Goal: Information Seeking & Learning: Check status

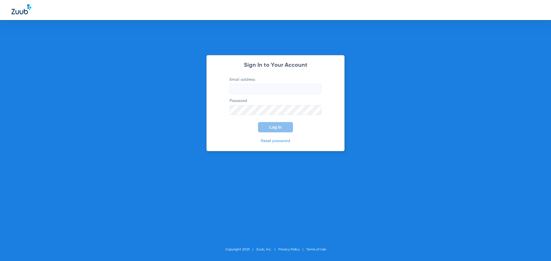
type input "[EMAIL_ADDRESS][DOMAIN_NAME]"
click at [277, 126] on span "Log In" at bounding box center [275, 127] width 12 height 5
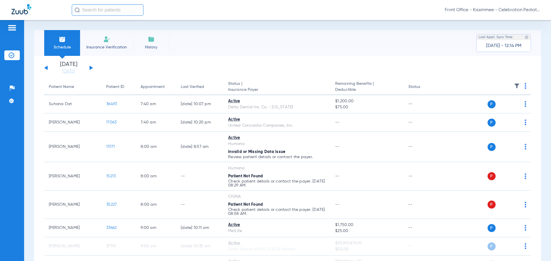
click at [65, 73] on link "[DATE]" at bounding box center [68, 72] width 34 height 6
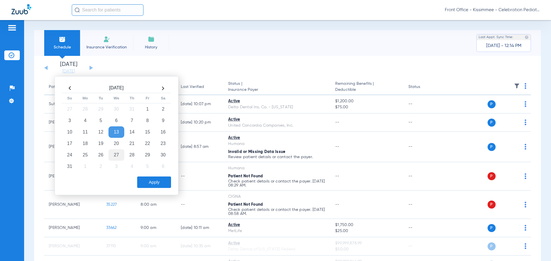
drag, startPoint x: 100, startPoint y: 144, endPoint x: 118, endPoint y: 153, distance: 19.9
click at [100, 144] on td "19" at bounding box center [100, 143] width 15 height 11
click at [154, 180] on button "Apply" at bounding box center [154, 182] width 34 height 11
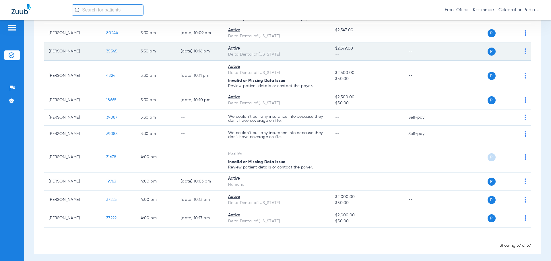
scroll to position [1114, 0]
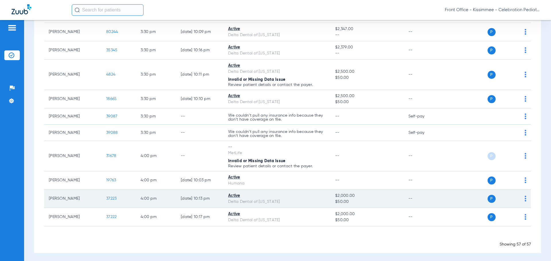
click at [110, 197] on span "37223" at bounding box center [111, 199] width 10 height 4
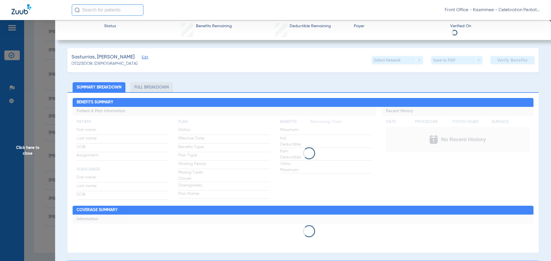
click at [153, 85] on li "Full Breakdown" at bounding box center [151, 87] width 42 height 10
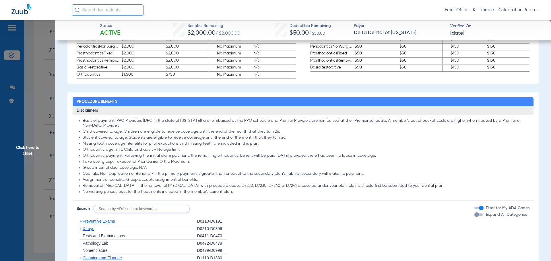
scroll to position [430, 0]
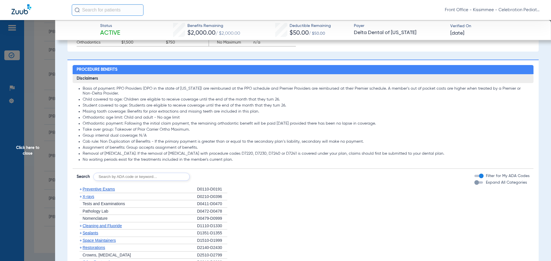
click at [474, 185] on div "button" at bounding box center [476, 182] width 5 height 5
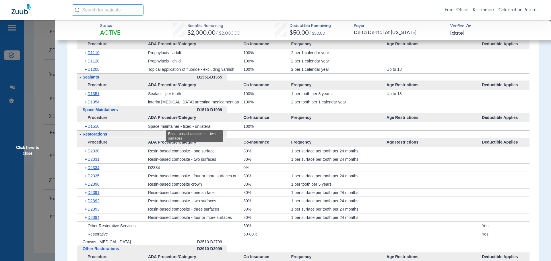
scroll to position [717, 0]
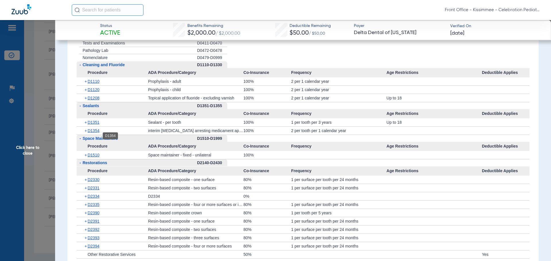
click at [94, 133] on span "D1354" at bounding box center [94, 131] width 12 height 5
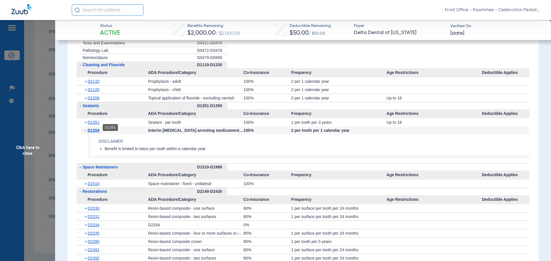
click at [94, 125] on span "D1351" at bounding box center [94, 122] width 12 height 5
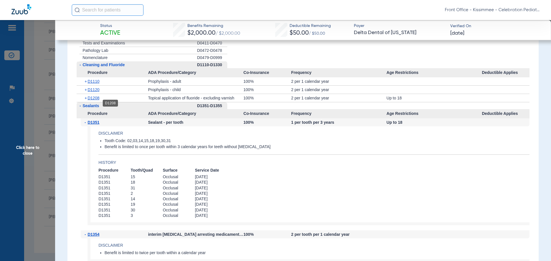
click at [95, 100] on span "D1208" at bounding box center [94, 98] width 12 height 5
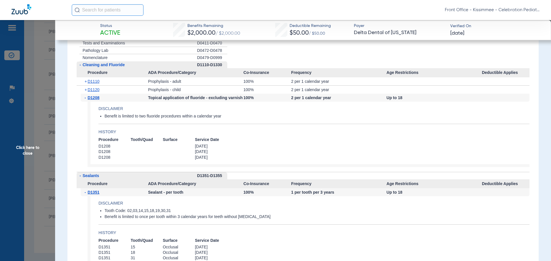
scroll to position [689, 0]
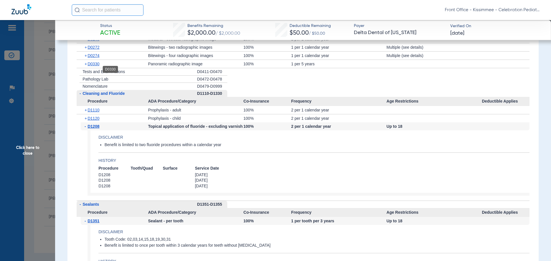
click at [93, 66] on span "D0330" at bounding box center [94, 64] width 12 height 5
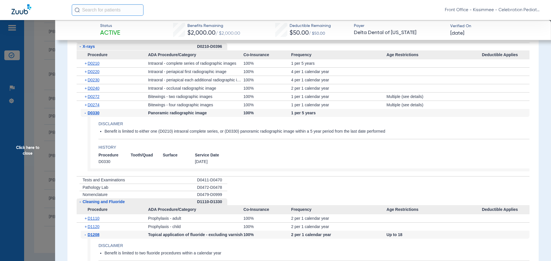
scroll to position [631, 0]
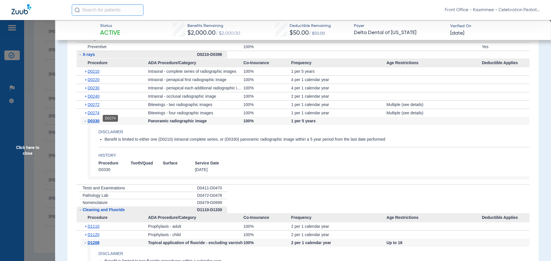
click at [94, 115] on span "D0274" at bounding box center [94, 113] width 12 height 5
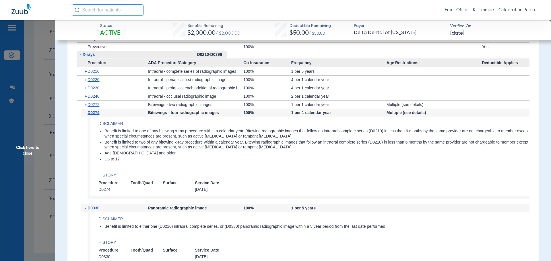
click at [41, 152] on span "Click here to close" at bounding box center [27, 150] width 55 height 261
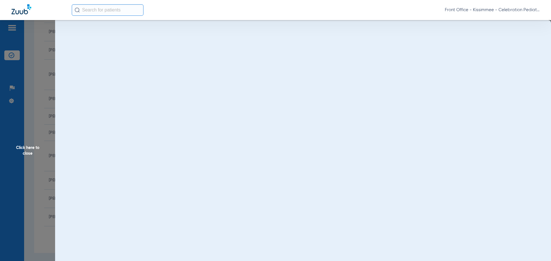
scroll to position [0, 0]
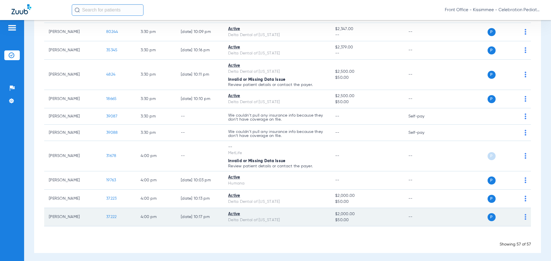
click at [113, 216] on span "37222" at bounding box center [111, 217] width 10 height 4
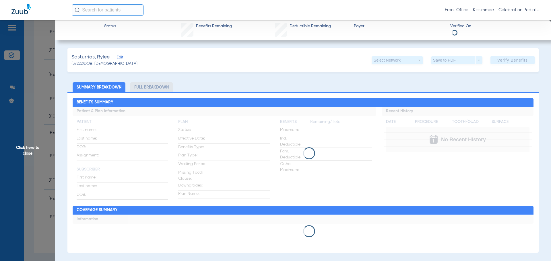
click at [167, 94] on div "Benefits Summary Patient & Plan Information Patient First name: Last name: DOB:…" at bounding box center [302, 172] width 471 height 161
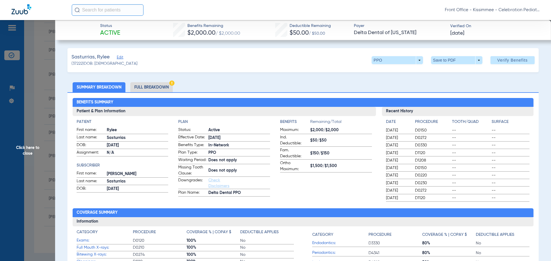
click at [162, 86] on li "Full Breakdown" at bounding box center [151, 87] width 42 height 10
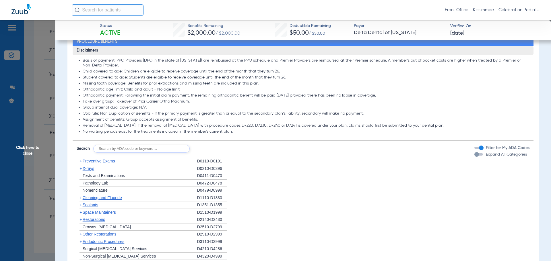
scroll to position [459, 0]
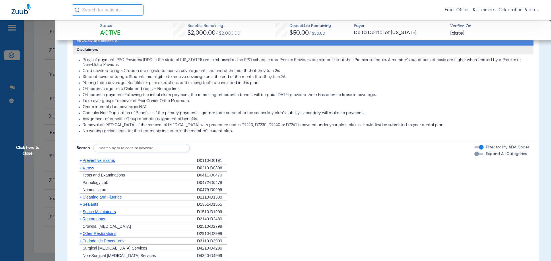
click at [474, 156] on div "button" at bounding box center [476, 154] width 5 height 5
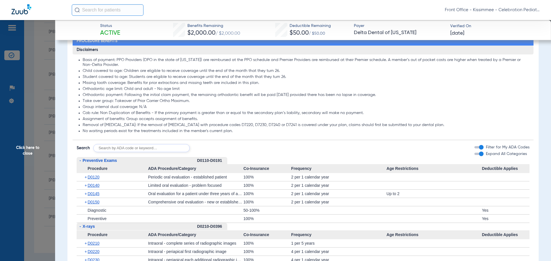
scroll to position [488, 0]
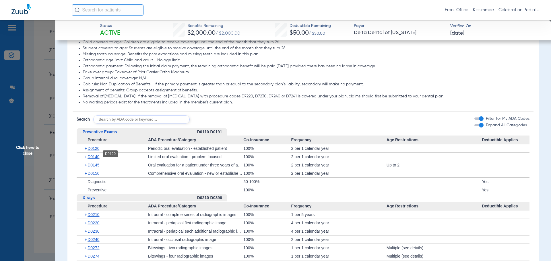
click at [97, 151] on span "D0120" at bounding box center [94, 148] width 12 height 5
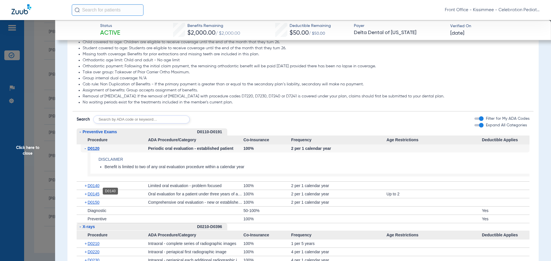
click at [92, 188] on span "D0140" at bounding box center [94, 186] width 12 height 5
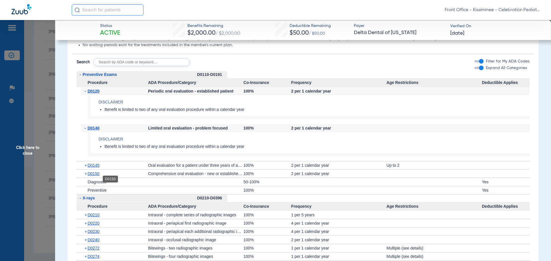
click at [92, 176] on span "D0150" at bounding box center [94, 174] width 12 height 5
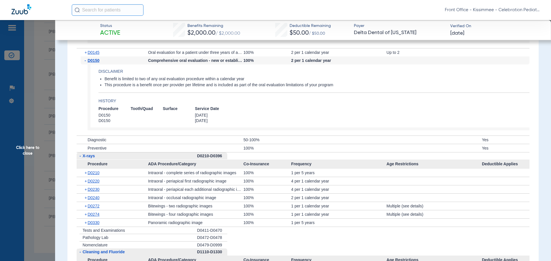
scroll to position [689, 0]
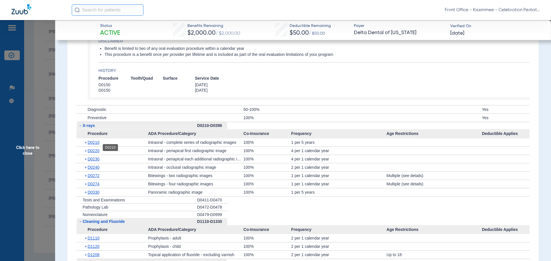
click at [90, 145] on span "D0210" at bounding box center [94, 142] width 12 height 5
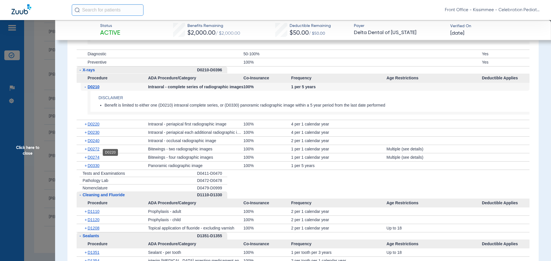
scroll to position [746, 0]
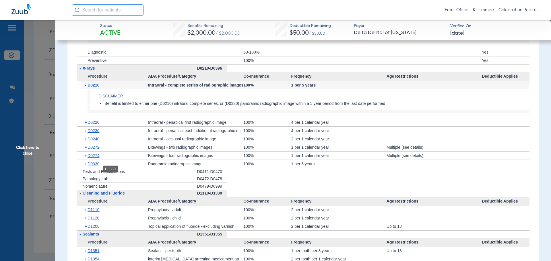
click at [90, 166] on span "D0330" at bounding box center [94, 164] width 12 height 5
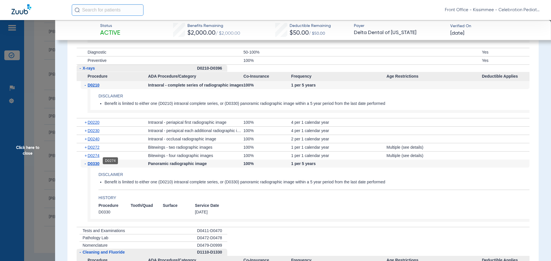
click at [92, 158] on span "D0274" at bounding box center [94, 156] width 12 height 5
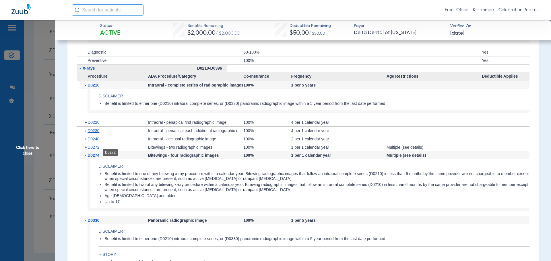
click at [92, 150] on span "D0272" at bounding box center [94, 147] width 12 height 5
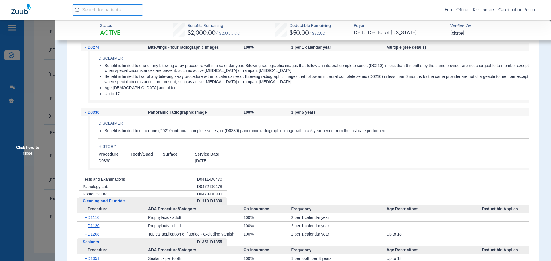
scroll to position [1004, 0]
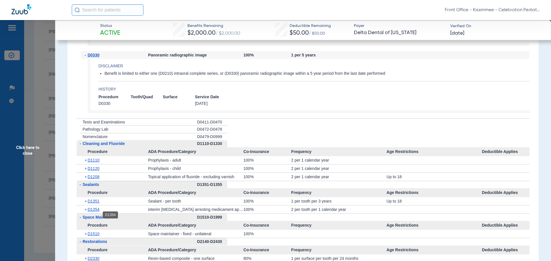
click at [89, 212] on span "D1354" at bounding box center [94, 209] width 12 height 5
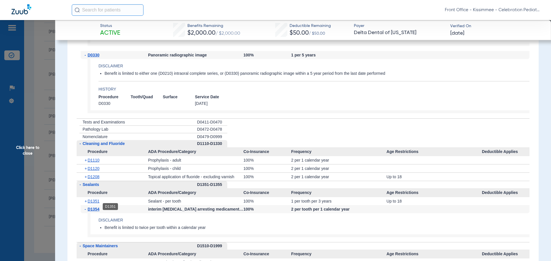
click at [90, 204] on span "D1351" at bounding box center [94, 201] width 12 height 5
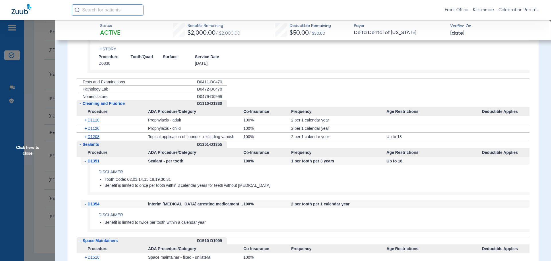
scroll to position [1062, 0]
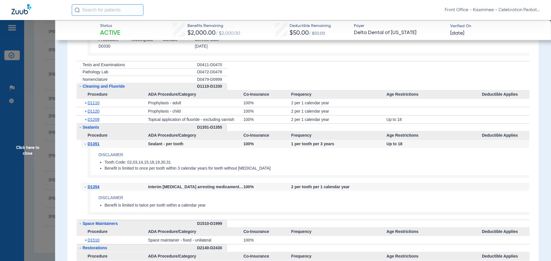
click at [36, 157] on span "Click here to close" at bounding box center [27, 150] width 55 height 261
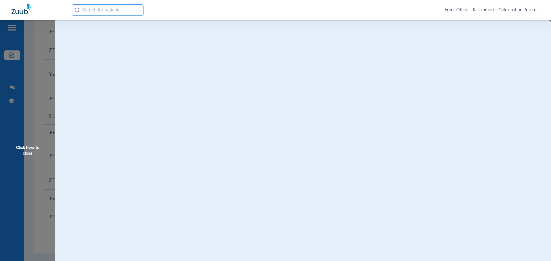
scroll to position [0, 0]
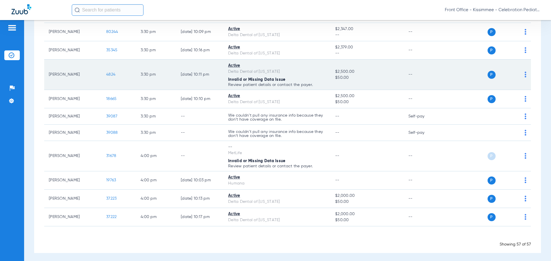
click at [115, 73] on span "4824" at bounding box center [110, 75] width 9 height 4
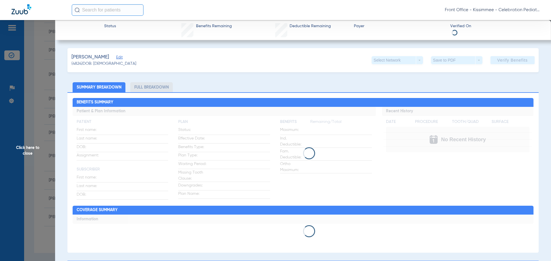
click at [157, 86] on div "[PERSON_NAME] Edit (4824) DOB: [DEMOGRAPHIC_DATA] Select Network arrow_drop_dow…" at bounding box center [302, 259] width 471 height 422
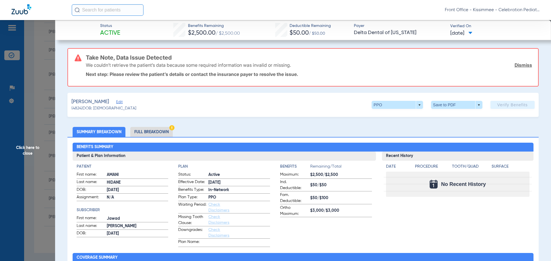
click at [143, 133] on li "Full Breakdown" at bounding box center [151, 132] width 42 height 10
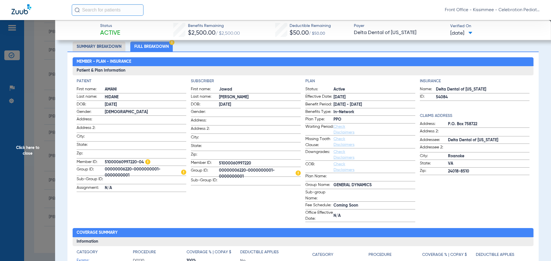
scroll to position [86, 0]
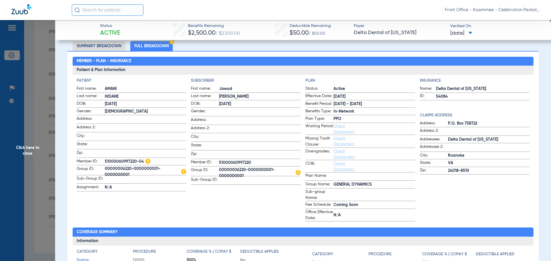
click at [220, 208] on app-subscriber-information "Subscriber First name: [PERSON_NAME] Last name: [PERSON_NAME]: [DEMOGRAPHIC_DAT…" at bounding box center [246, 150] width 110 height 144
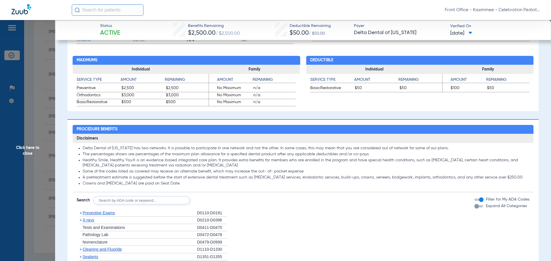
scroll to position [373, 0]
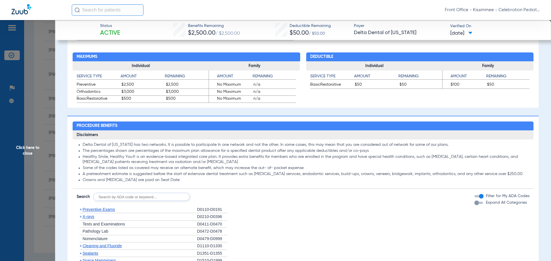
click at [474, 203] on div "button" at bounding box center [476, 203] width 5 height 5
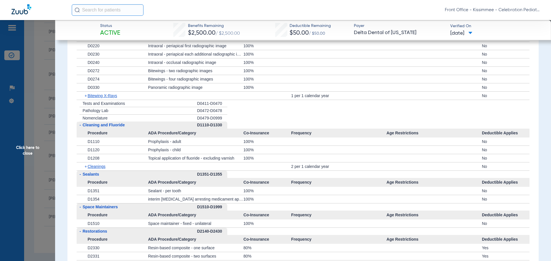
scroll to position [603, 0]
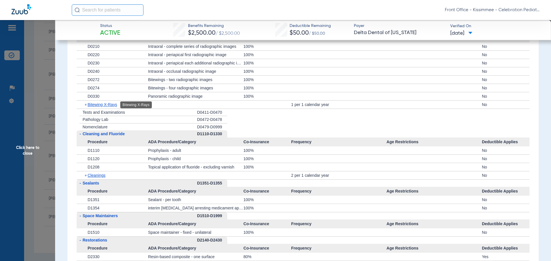
click at [108, 106] on span "Bitewing X-Rays" at bounding box center [103, 104] width 30 height 5
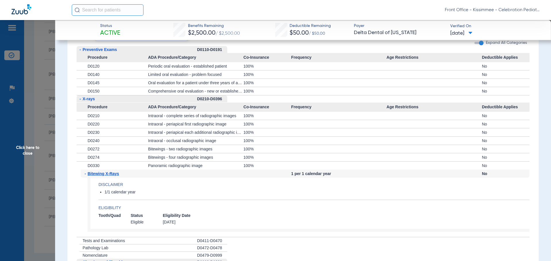
scroll to position [517, 0]
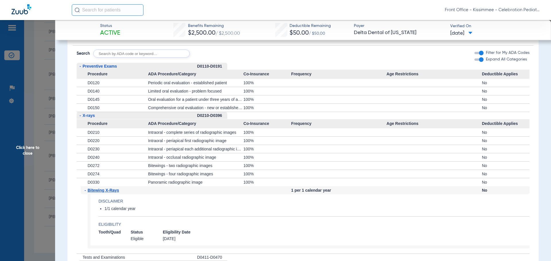
click at [21, 158] on span "Click here to close" at bounding box center [27, 150] width 55 height 261
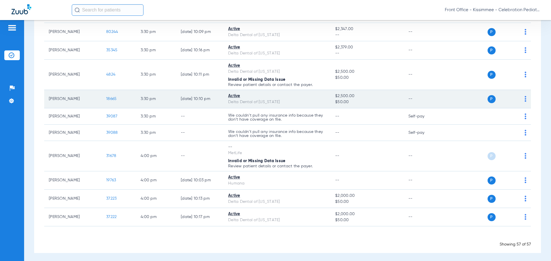
click at [110, 97] on span "18665" at bounding box center [111, 99] width 10 height 4
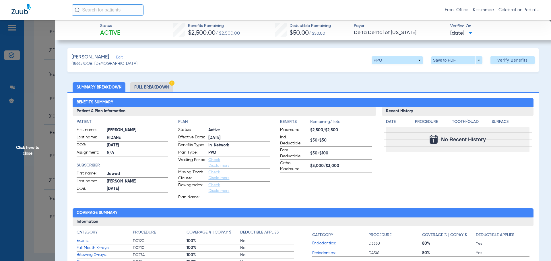
click at [159, 89] on li "Full Breakdown" at bounding box center [151, 87] width 42 height 10
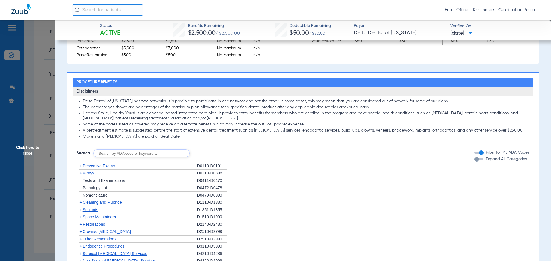
scroll to position [373, 0]
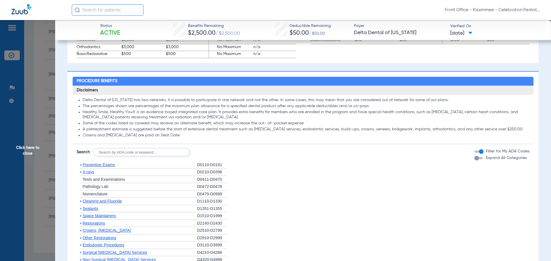
click at [474, 160] on div "button" at bounding box center [476, 158] width 5 height 5
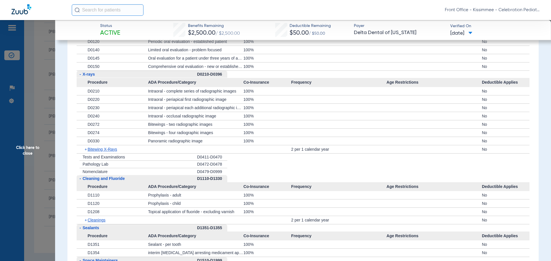
scroll to position [517, 0]
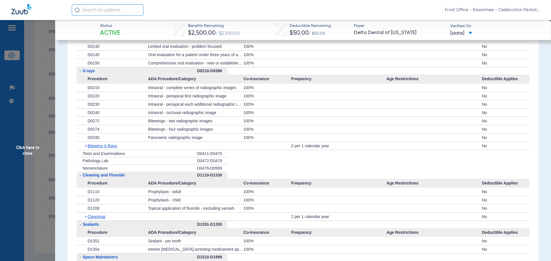
click at [23, 151] on span "Click here to close" at bounding box center [27, 150] width 55 height 261
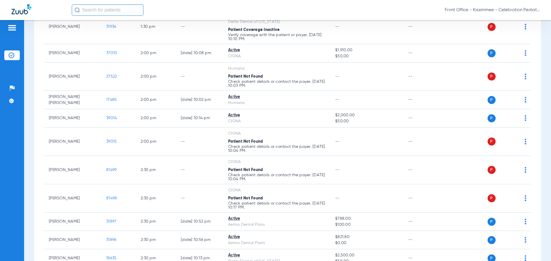
scroll to position [713, 0]
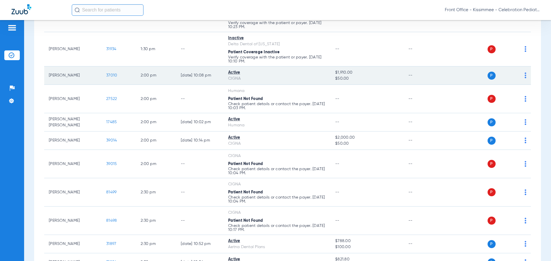
click at [117, 74] on span "37010" at bounding box center [111, 75] width 11 height 4
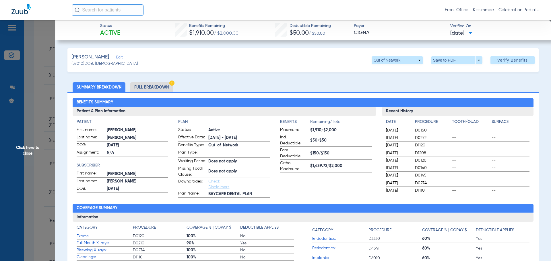
click at [156, 92] on li "Full Breakdown" at bounding box center [151, 87] width 42 height 10
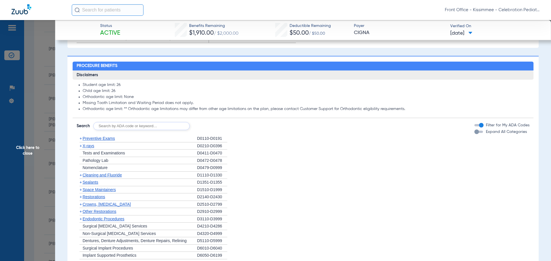
scroll to position [430, 0]
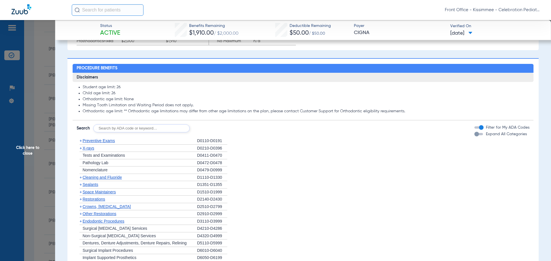
click at [474, 137] on div "button" at bounding box center [476, 134] width 5 height 5
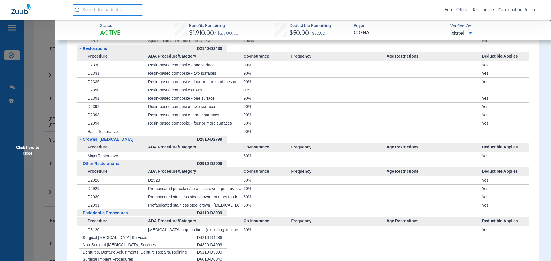
scroll to position [717, 0]
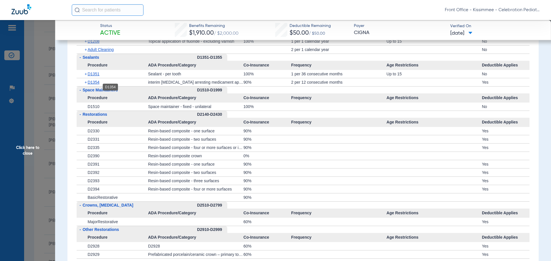
click at [98, 85] on span "D1354" at bounding box center [94, 82] width 12 height 5
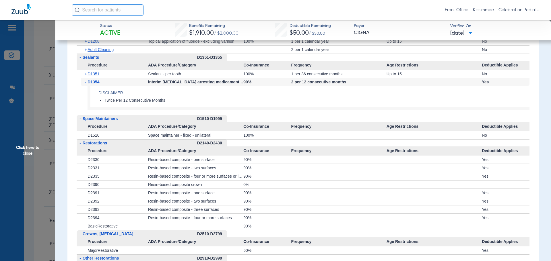
click at [94, 78] on div "+ D1351" at bounding box center [114, 74] width 67 height 8
click at [94, 76] on span "D1351" at bounding box center [94, 74] width 12 height 5
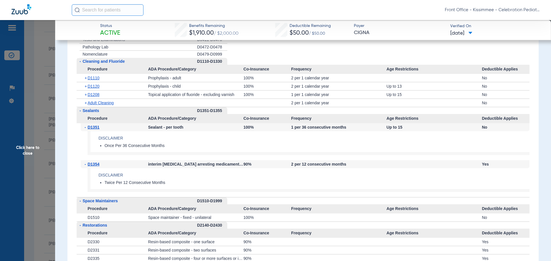
scroll to position [660, 0]
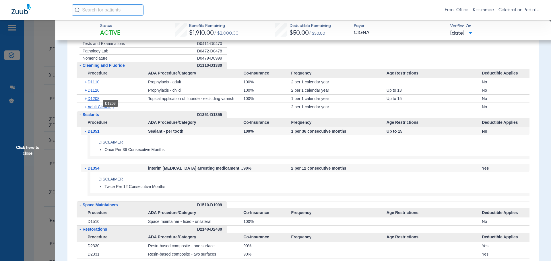
click at [96, 101] on span "D1208" at bounding box center [94, 98] width 12 height 5
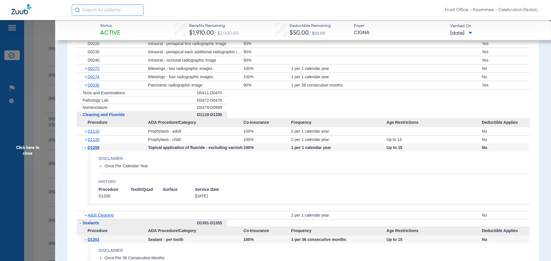
scroll to position [603, 0]
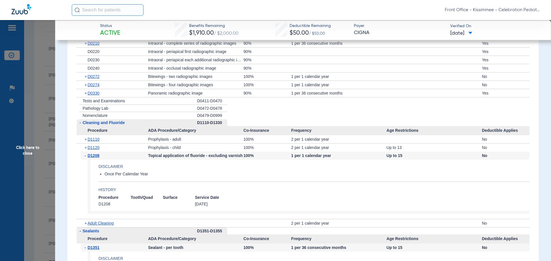
click at [97, 87] on div "+ D0274" at bounding box center [114, 85] width 67 height 8
click at [96, 87] on span "D0274" at bounding box center [94, 85] width 12 height 5
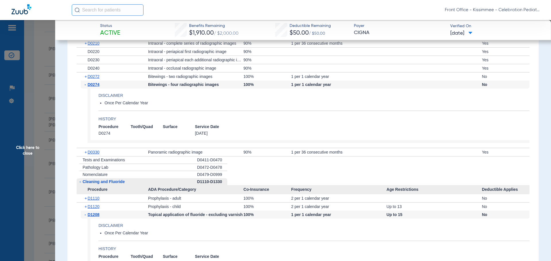
click at [94, 156] on div "+ D0330" at bounding box center [114, 152] width 67 height 8
click at [94, 155] on span "D0330" at bounding box center [94, 152] width 12 height 5
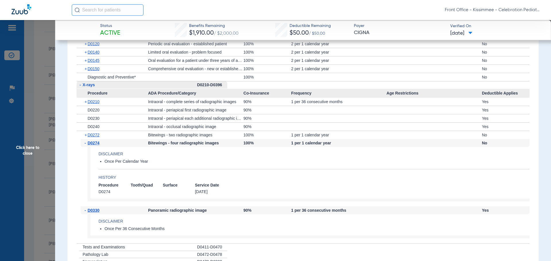
scroll to position [517, 0]
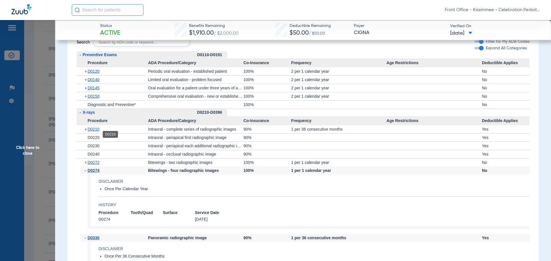
click at [95, 132] on span "D0210" at bounding box center [94, 129] width 12 height 5
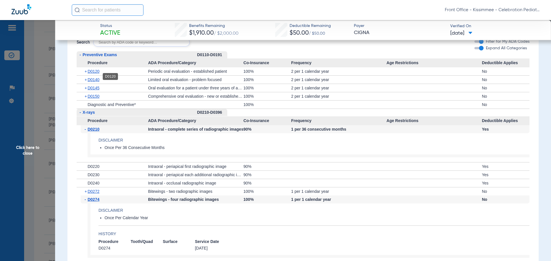
click at [96, 74] on span "D0120" at bounding box center [94, 71] width 12 height 5
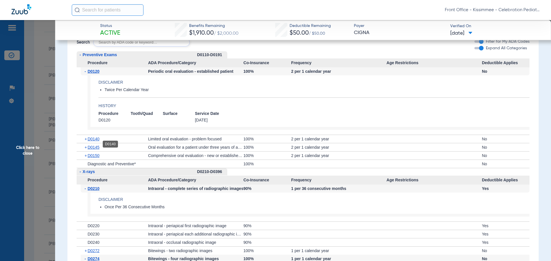
click at [99, 141] on span "D0140" at bounding box center [94, 139] width 12 height 5
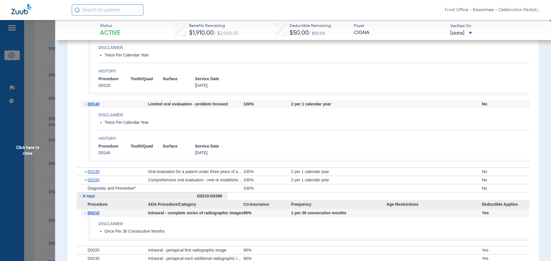
scroll to position [574, 0]
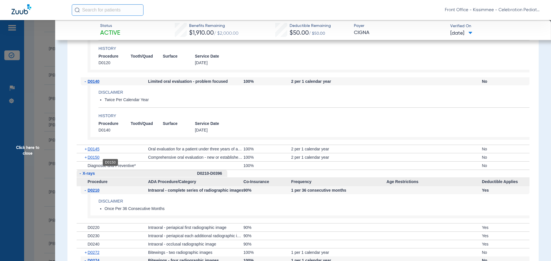
click at [95, 160] on span "D0150" at bounding box center [94, 157] width 12 height 5
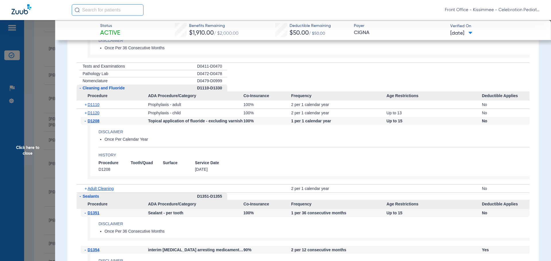
scroll to position [947, 0]
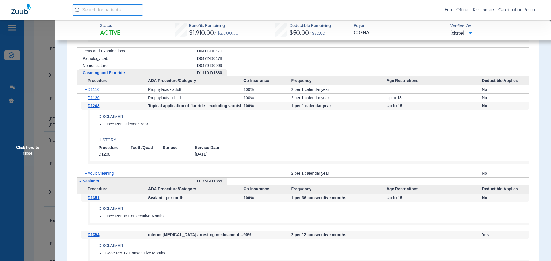
click at [17, 166] on span "Click here to close" at bounding box center [27, 150] width 55 height 261
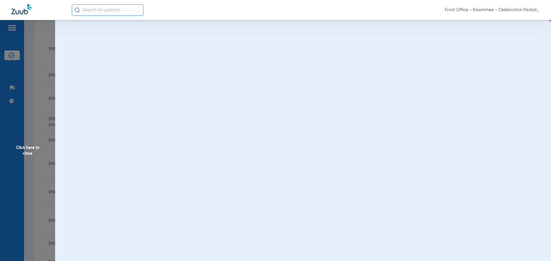
scroll to position [0, 0]
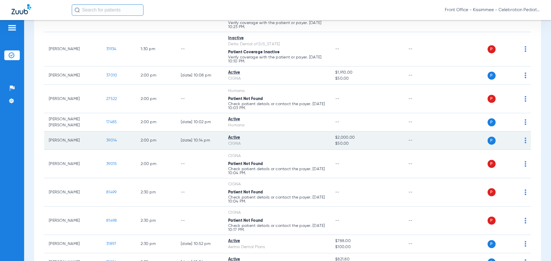
click at [108, 140] on span "39014" at bounding box center [111, 141] width 11 height 4
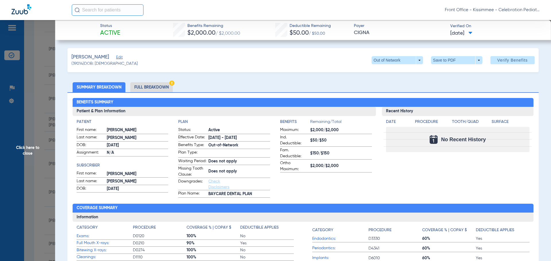
click at [150, 92] on li "Full Breakdown" at bounding box center [151, 87] width 42 height 10
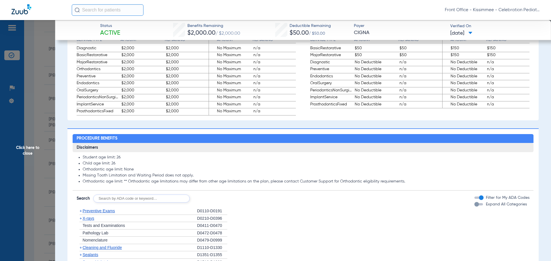
scroll to position [402, 0]
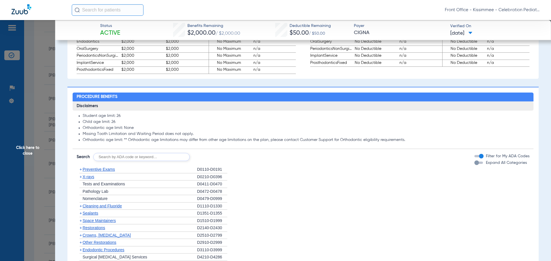
click at [474, 165] on div "button" at bounding box center [476, 163] width 5 height 5
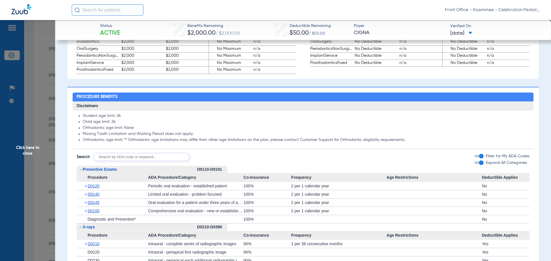
click at [479, 165] on div "button" at bounding box center [481, 163] width 5 height 5
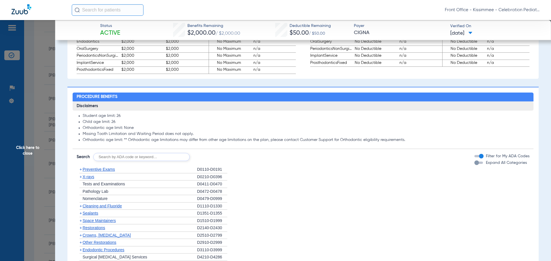
click at [474, 165] on div "button" at bounding box center [476, 163] width 5 height 5
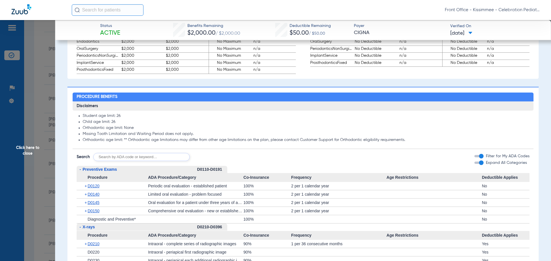
click at [101, 190] on div "+ D0120" at bounding box center [114, 186] width 67 height 8
click at [97, 189] on span "D0120" at bounding box center [94, 186] width 12 height 5
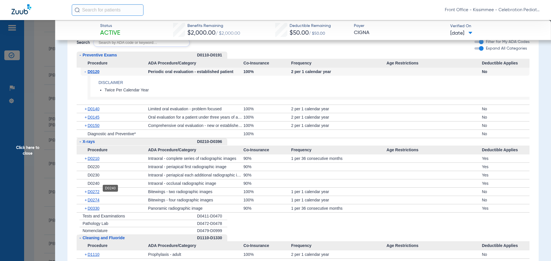
scroll to position [517, 0]
click at [90, 128] on span "D0150" at bounding box center [94, 125] width 12 height 5
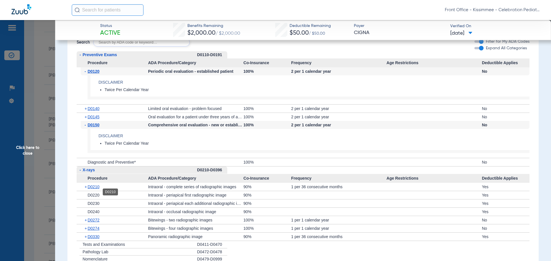
click at [94, 189] on span "D0210" at bounding box center [94, 187] width 12 height 5
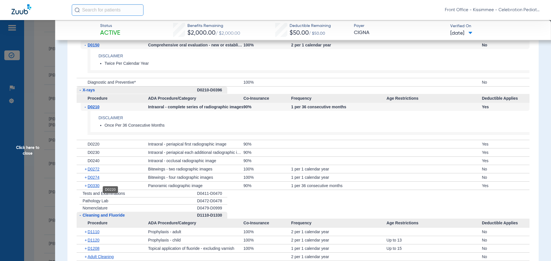
scroll to position [603, 0]
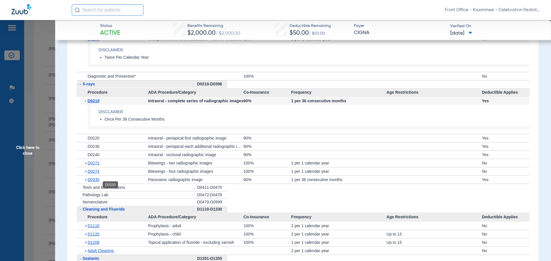
click at [94, 182] on span "D0330" at bounding box center [94, 180] width 12 height 5
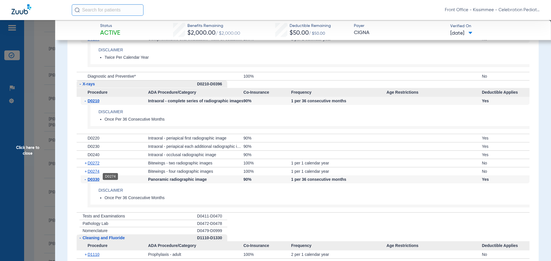
click at [94, 174] on span "D0274" at bounding box center [94, 171] width 12 height 5
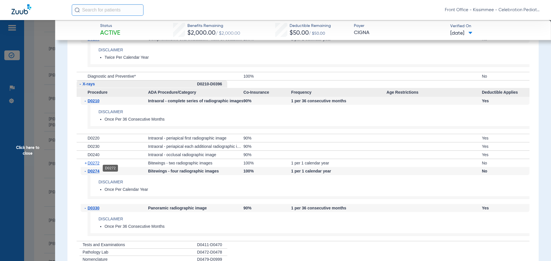
click at [94, 166] on span "D0272" at bounding box center [94, 163] width 12 height 5
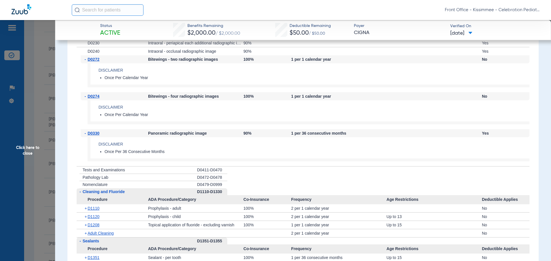
scroll to position [717, 0]
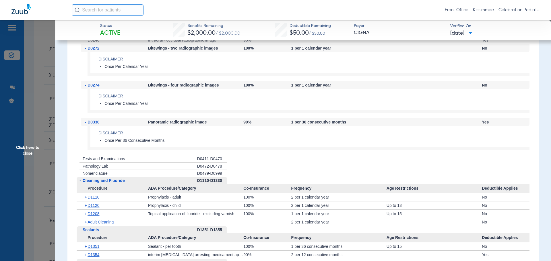
click at [93, 216] on span "D1208" at bounding box center [94, 214] width 12 height 5
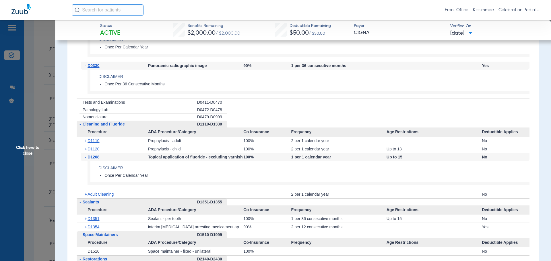
scroll to position [775, 0]
drag, startPoint x: 93, startPoint y: 223, endPoint x: 92, endPoint y: 226, distance: 3.0
click at [93, 220] on span "D1351" at bounding box center [94, 218] width 12 height 5
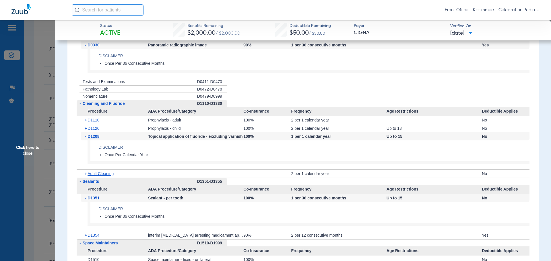
scroll to position [803, 0]
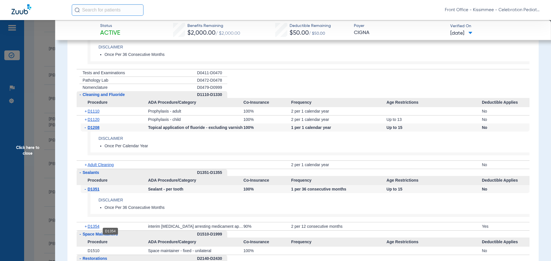
click at [91, 229] on span "D1354" at bounding box center [94, 226] width 12 height 5
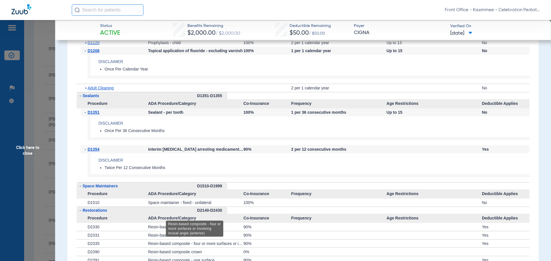
scroll to position [918, 0]
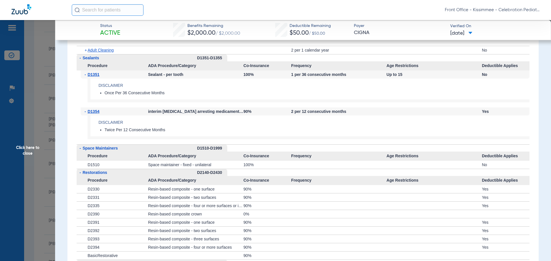
click at [39, 146] on span "Click here to close" at bounding box center [27, 150] width 55 height 261
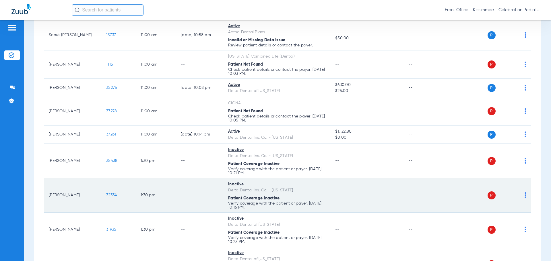
scroll to position [483, 0]
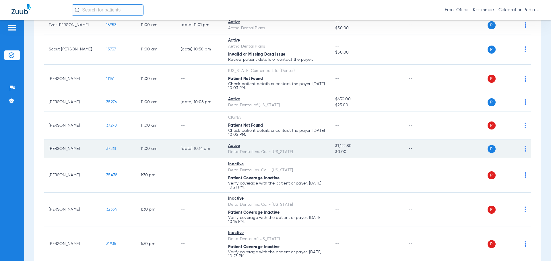
click at [110, 147] on span "37261" at bounding box center [111, 149] width 10 height 4
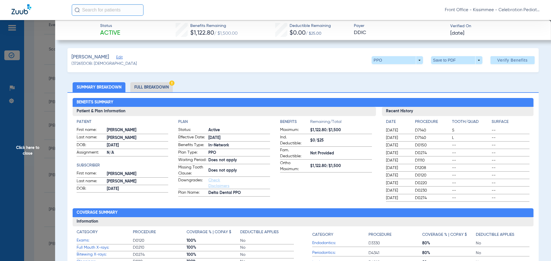
click at [173, 83] on img at bounding box center [171, 83] width 5 height 5
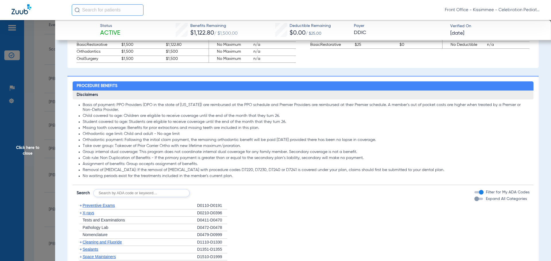
scroll to position [459, 0]
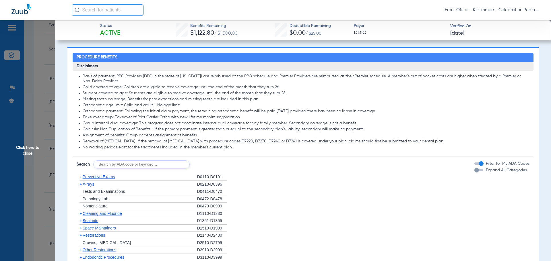
click at [474, 173] on div "button" at bounding box center [476, 170] width 5 height 5
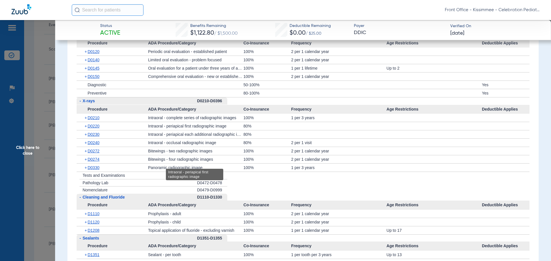
scroll to position [603, 0]
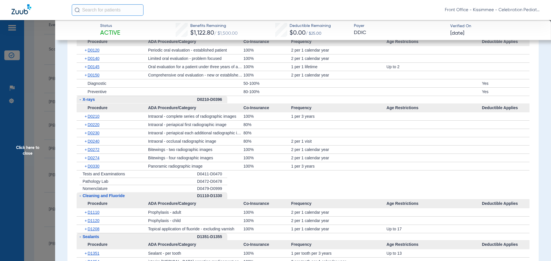
click at [16, 160] on span "Click here to close" at bounding box center [27, 150] width 55 height 261
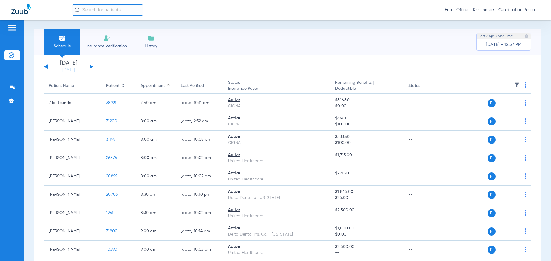
scroll to position [0, 0]
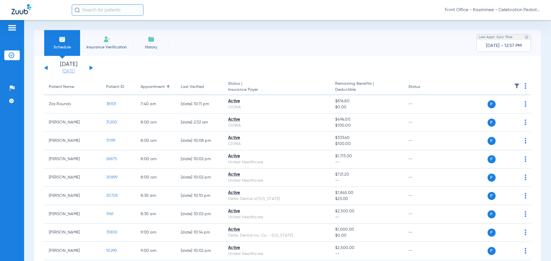
click at [66, 71] on link "[DATE]" at bounding box center [68, 72] width 34 height 6
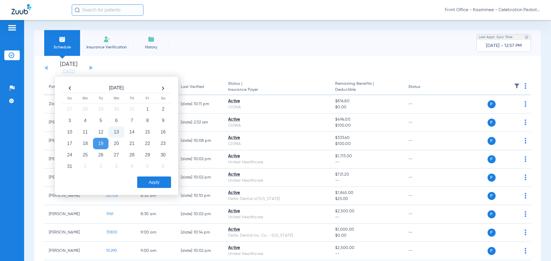
click at [119, 133] on td "13" at bounding box center [115, 132] width 15 height 11
click at [150, 180] on button "Apply" at bounding box center [154, 182] width 34 height 11
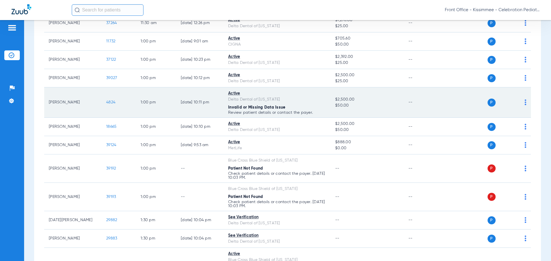
scroll to position [603, 0]
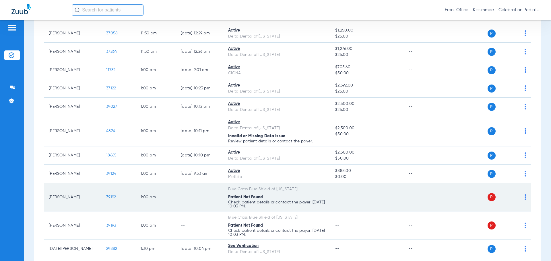
click at [110, 197] on span "39192" at bounding box center [111, 197] width 10 height 4
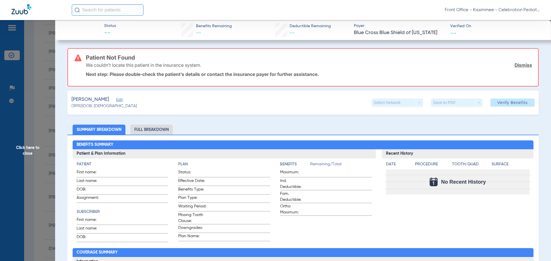
click at [145, 131] on li "Full Breakdown" at bounding box center [151, 130] width 42 height 10
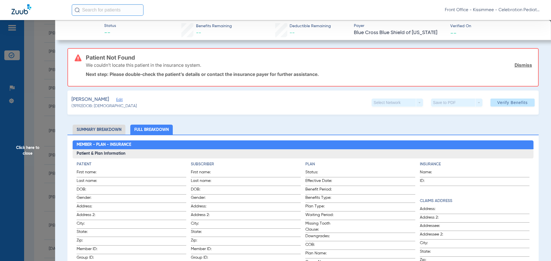
click at [89, 131] on li "Summary Breakdown" at bounding box center [99, 130] width 53 height 10
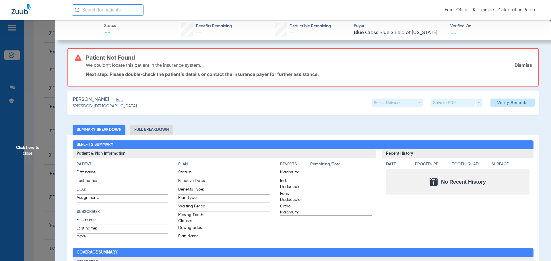
click at [148, 134] on li "Full Breakdown" at bounding box center [151, 130] width 42 height 10
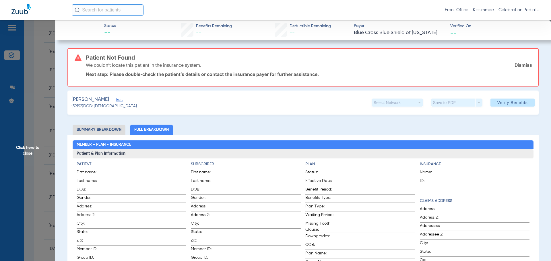
click at [24, 147] on span "Click here to close" at bounding box center [27, 150] width 55 height 261
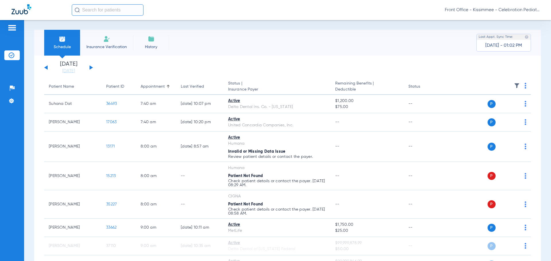
scroll to position [0, 0]
click at [75, 71] on link "[DATE]" at bounding box center [68, 72] width 34 height 6
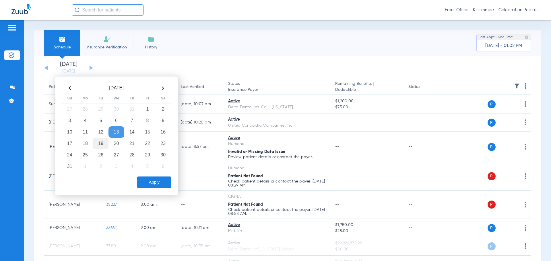
click at [105, 145] on td "19" at bounding box center [100, 143] width 15 height 11
click at [141, 183] on button "Apply" at bounding box center [154, 182] width 34 height 11
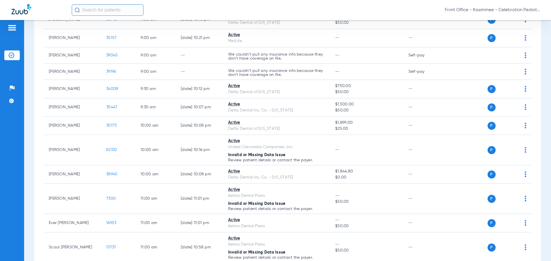
scroll to position [287, 0]
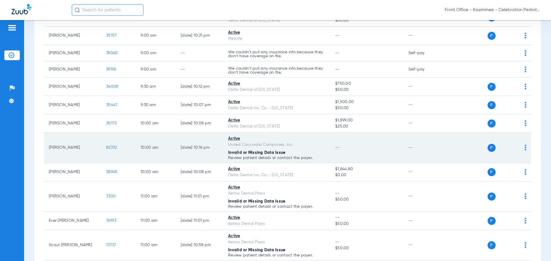
click at [113, 148] on span "82332" at bounding box center [111, 148] width 11 height 4
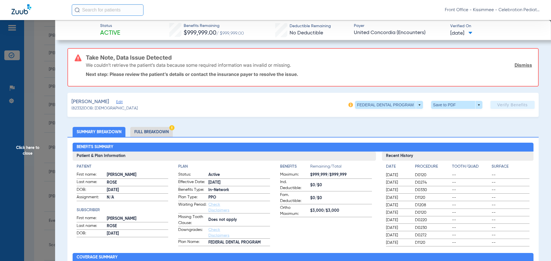
click at [162, 133] on li "Full Breakdown" at bounding box center [151, 132] width 42 height 10
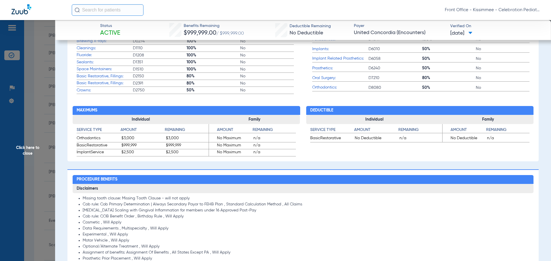
scroll to position [172, 0]
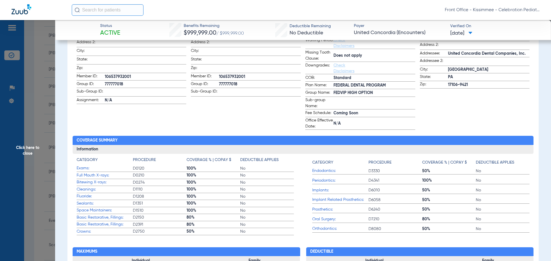
click at [37, 160] on span "Click here to close" at bounding box center [27, 150] width 55 height 261
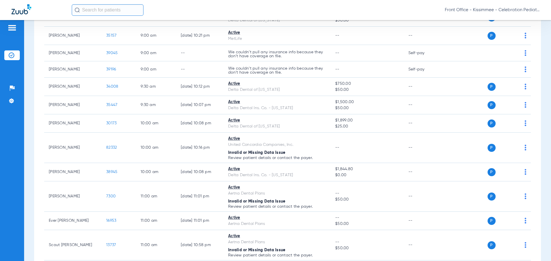
click at [27, 154] on div "Schedule Insurance Verification History Last Appt. Sync Time: [DATE] - 01:05 PM…" at bounding box center [287, 140] width 527 height 241
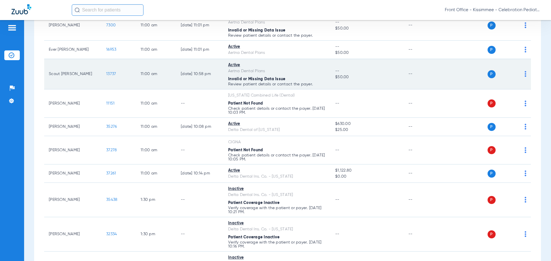
scroll to position [459, 0]
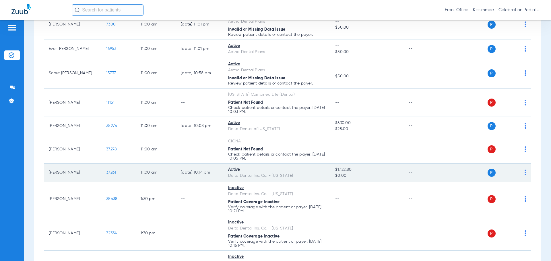
click at [109, 174] on span "37261" at bounding box center [111, 173] width 10 height 4
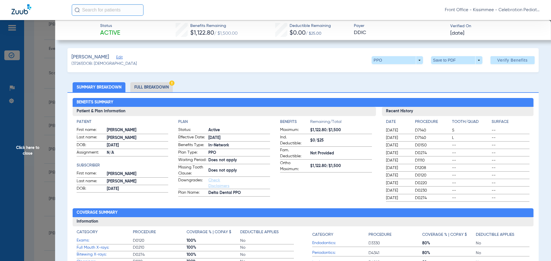
click at [160, 87] on li "Full Breakdown" at bounding box center [151, 87] width 42 height 10
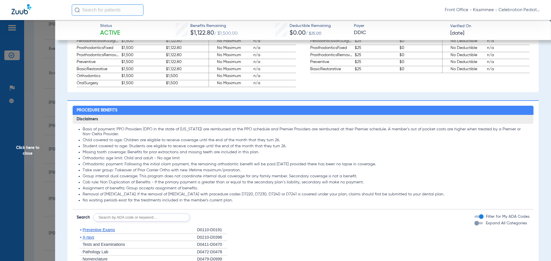
scroll to position [545, 0]
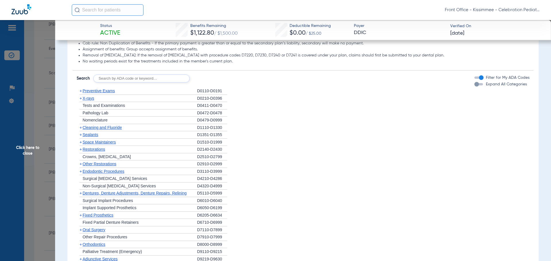
click at [474, 87] on div "button" at bounding box center [476, 84] width 5 height 5
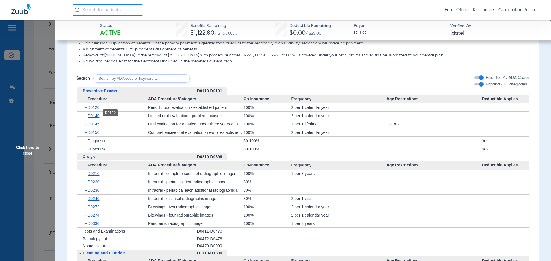
click at [96, 110] on span "D0120" at bounding box center [94, 107] width 12 height 5
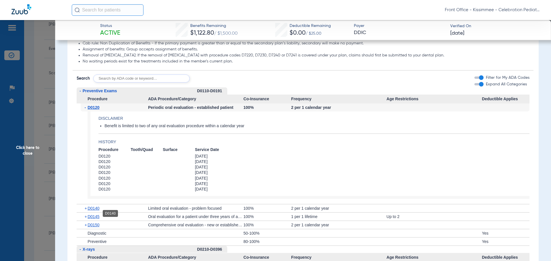
click at [96, 211] on span "D0140" at bounding box center [94, 208] width 12 height 5
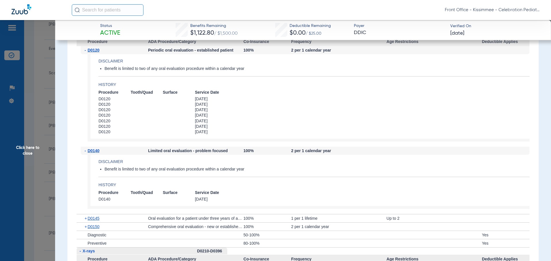
scroll to position [660, 0]
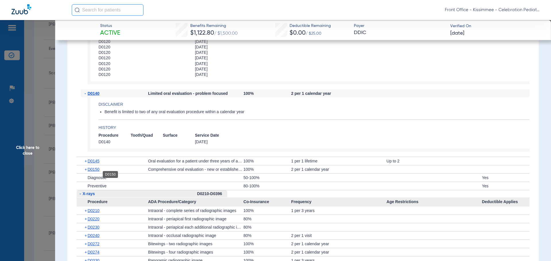
click at [95, 172] on span "D0150" at bounding box center [94, 169] width 12 height 5
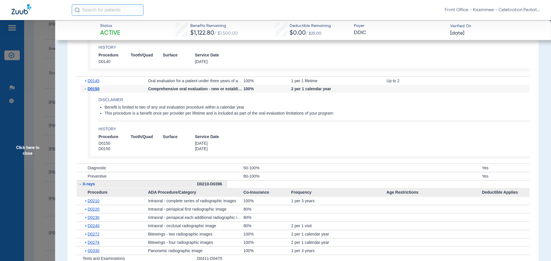
scroll to position [746, 0]
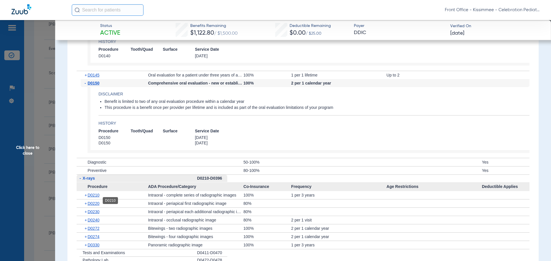
click at [94, 198] on span "D0210" at bounding box center [94, 195] width 12 height 5
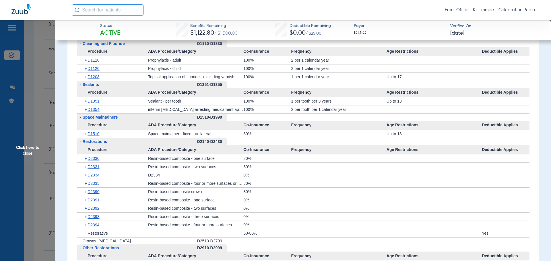
scroll to position [1004, 0]
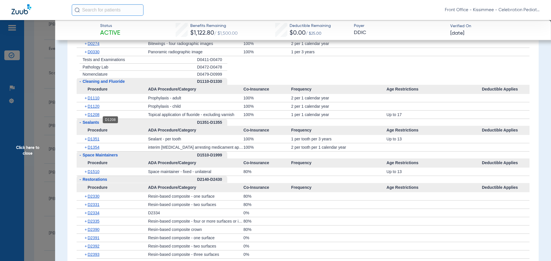
click at [95, 117] on span "D1208" at bounding box center [94, 114] width 12 height 5
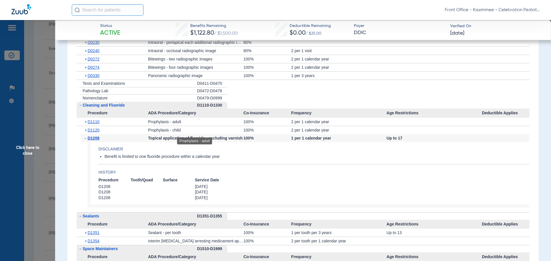
scroll to position [976, 0]
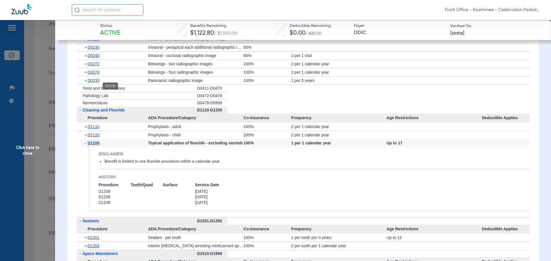
click at [95, 83] on span "D0330" at bounding box center [94, 80] width 12 height 5
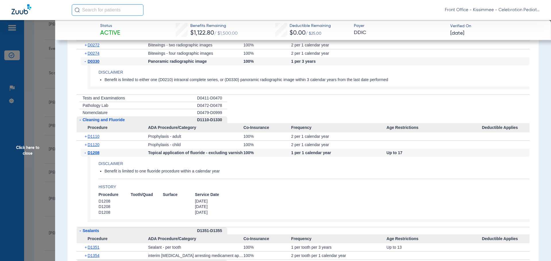
scroll to position [1033, 0]
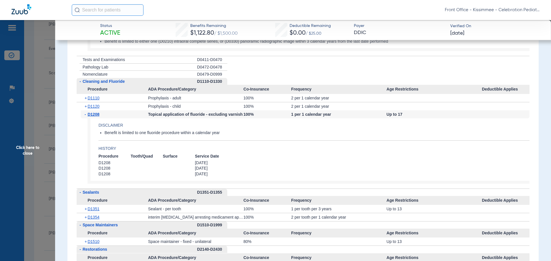
click at [282, 220] on div "100%" at bounding box center [267, 217] width 48 height 8
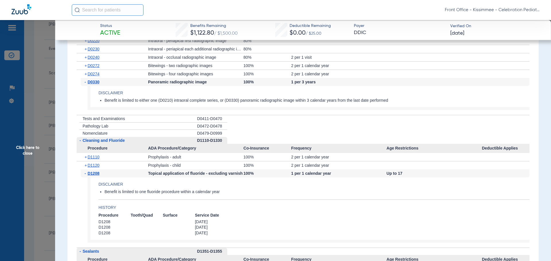
scroll to position [947, 0]
